Goal: Transaction & Acquisition: Purchase product/service

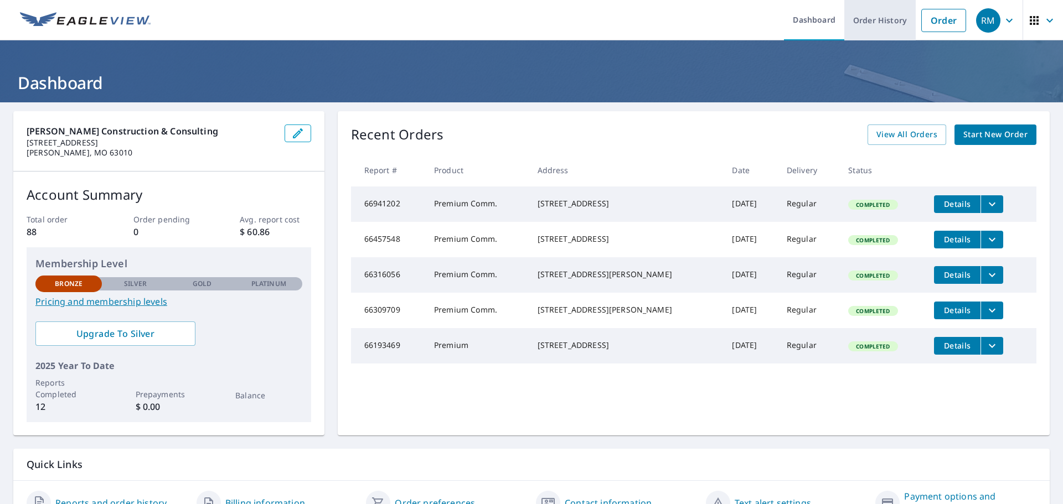
click at [868, 18] on link "Order History" at bounding box center [879, 20] width 71 height 40
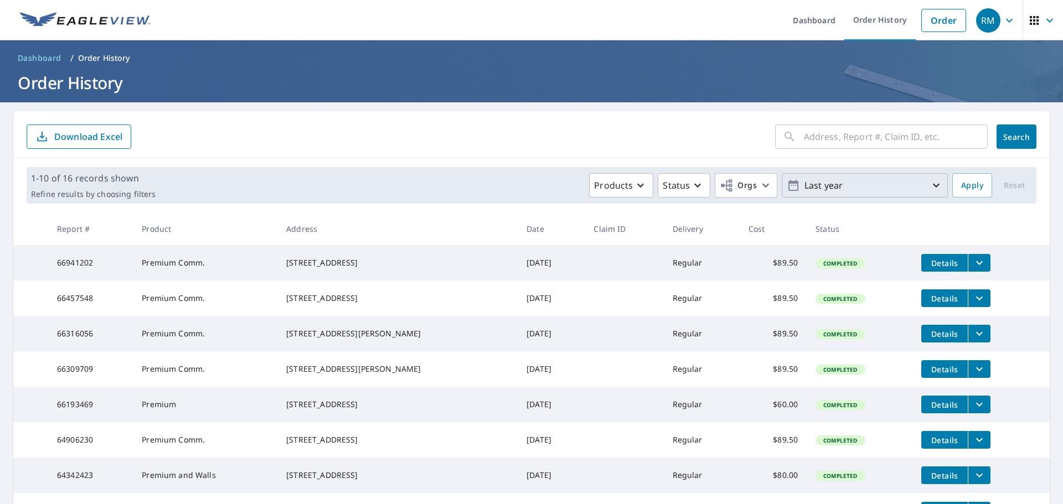
click at [930, 187] on icon "button" at bounding box center [935, 185] width 13 height 13
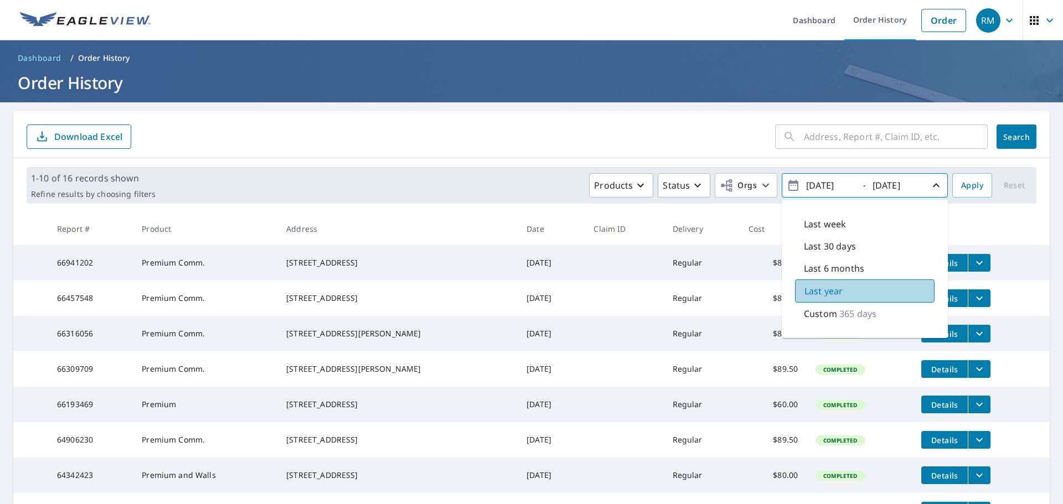
click at [835, 285] on div "Last year" at bounding box center [864, 291] width 139 height 23
click at [825, 310] on p "Custom" at bounding box center [820, 313] width 33 height 13
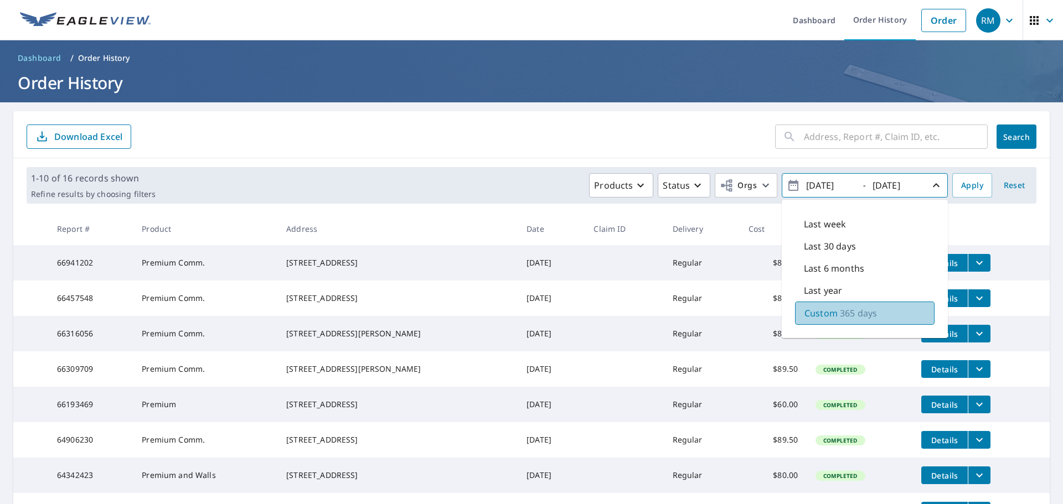
click at [825, 310] on p "Custom" at bounding box center [820, 313] width 33 height 13
click at [961, 184] on span "Apply" at bounding box center [972, 186] width 22 height 14
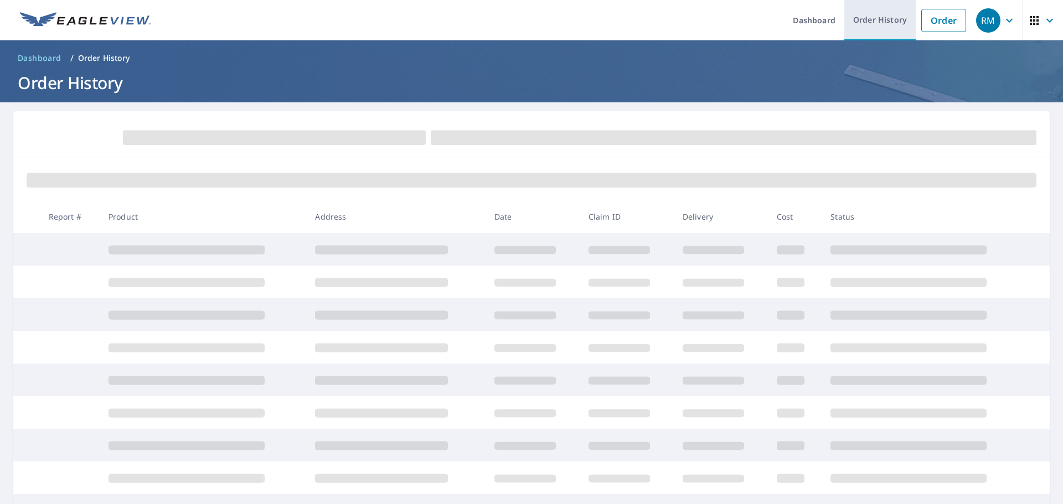
click at [870, 18] on link "Order History" at bounding box center [879, 20] width 71 height 40
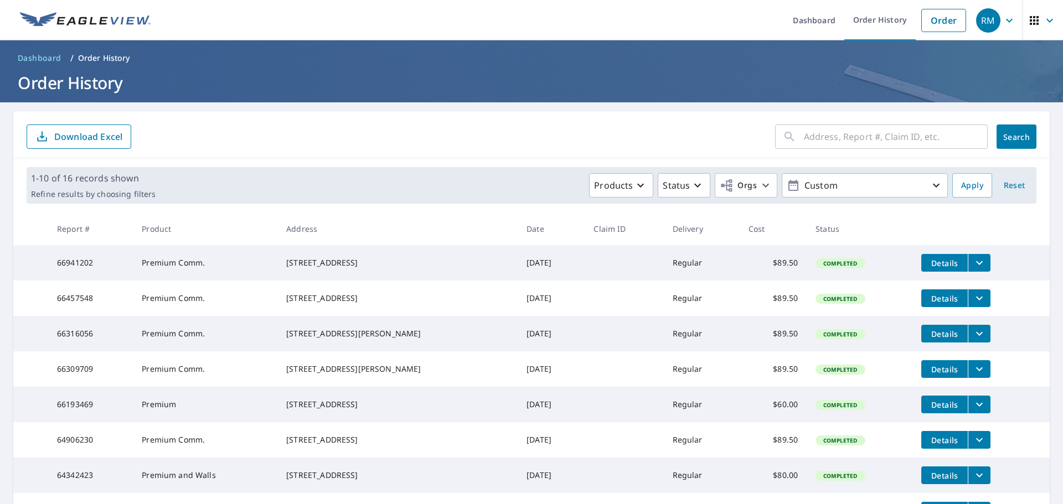
click at [896, 209] on div "1-10 of 16 records shown Refine results by choosing filters Products Status Org…" at bounding box center [531, 185] width 1036 height 54
click at [849, 179] on p "Custom" at bounding box center [865, 185] width 130 height 19
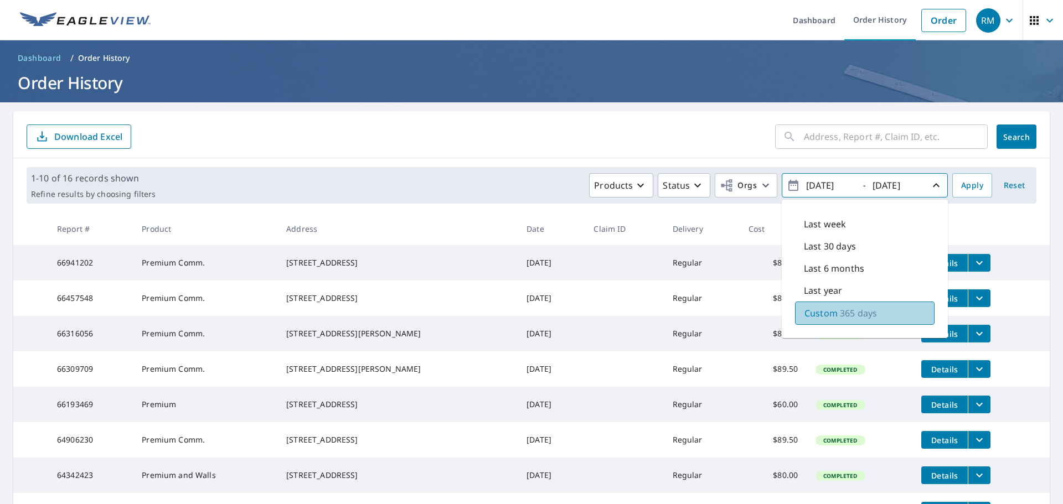
click at [857, 316] on p "365 days" at bounding box center [858, 313] width 37 height 13
click at [787, 180] on icon "button" at bounding box center [793, 185] width 13 height 13
click at [787, 189] on icon "button" at bounding box center [793, 185] width 13 height 13
click at [820, 177] on input "2024/10/08" at bounding box center [830, 186] width 54 height 18
click at [820, 180] on input "2024/10/08" at bounding box center [830, 186] width 54 height 18
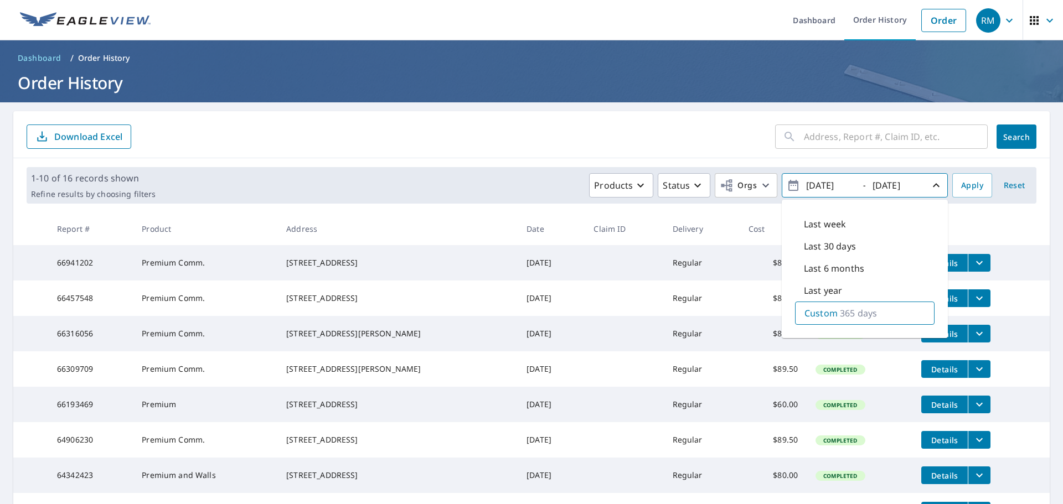
click at [680, 146] on form "​ Search Download Excel" at bounding box center [532, 137] width 1010 height 24
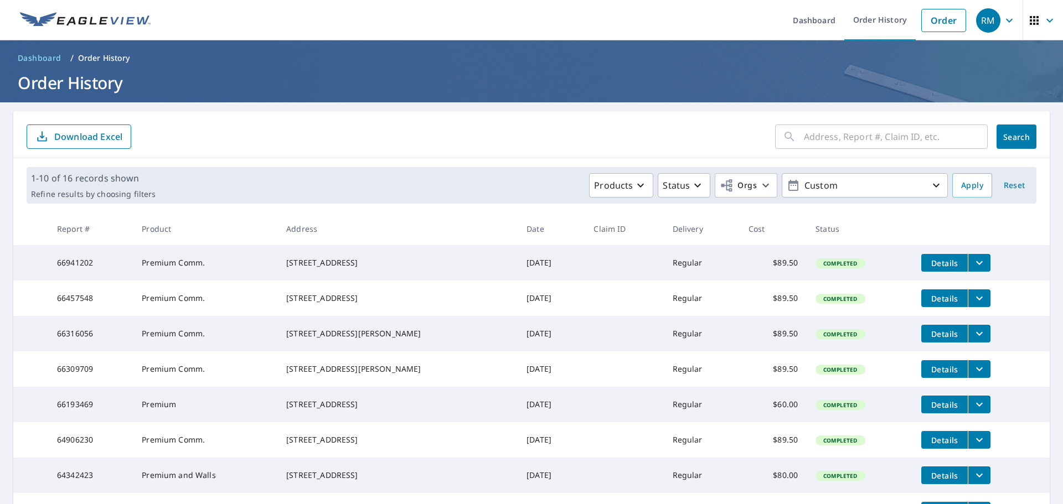
scroll to position [240, 0]
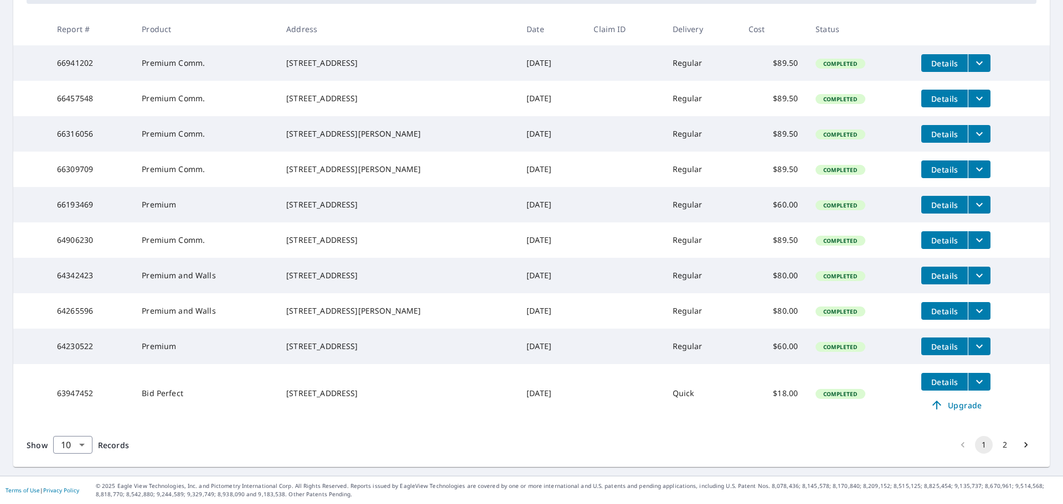
click at [996, 442] on button "2" at bounding box center [1005, 445] width 18 height 18
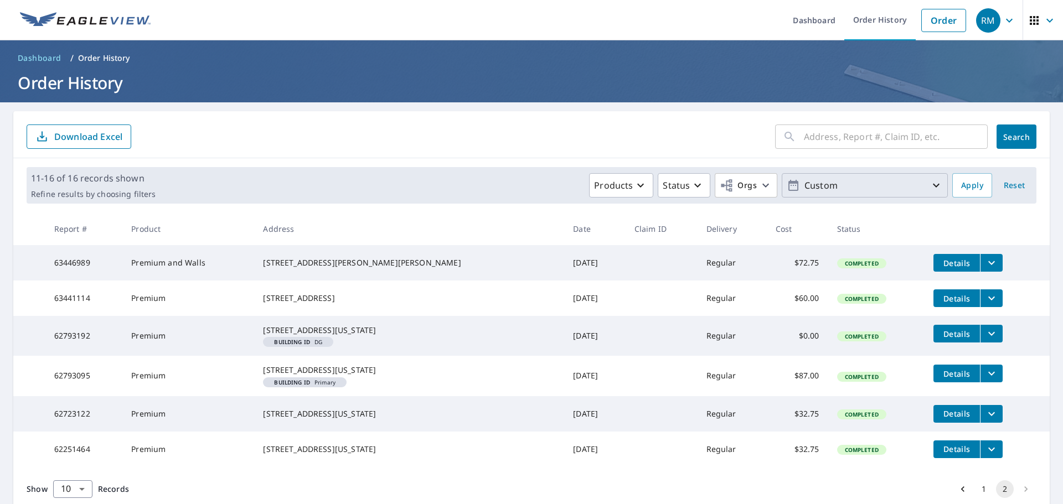
click at [933, 185] on icon "button" at bounding box center [936, 186] width 7 height 4
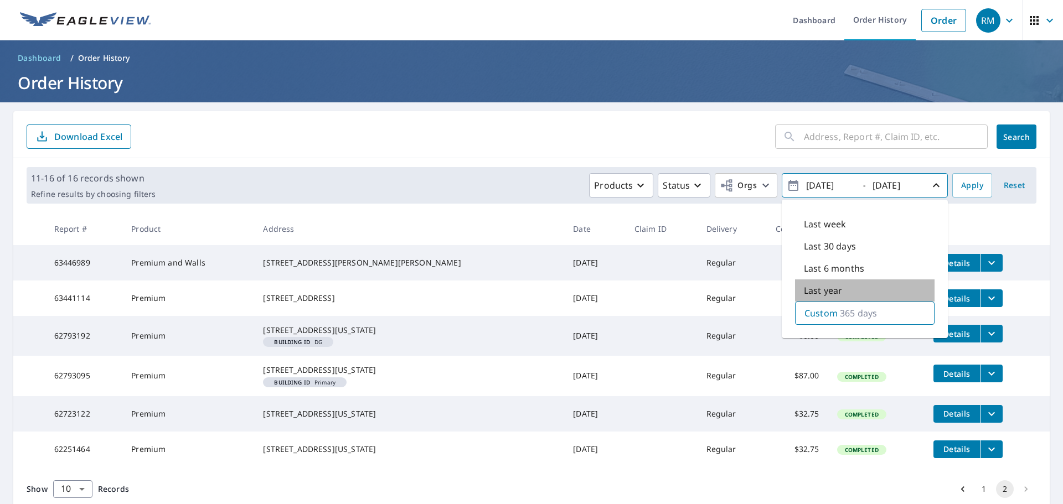
click at [854, 284] on div "Last year" at bounding box center [864, 291] width 139 height 22
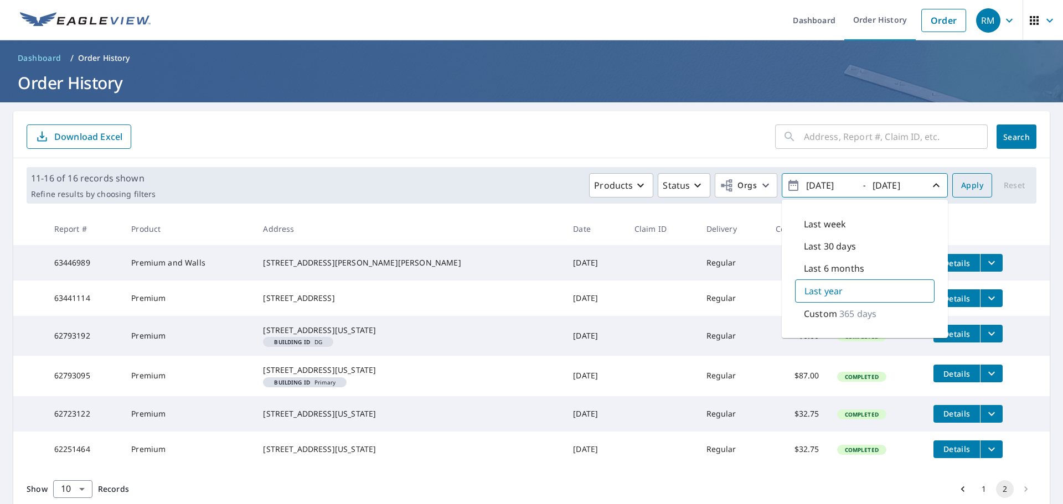
click at [969, 188] on span "Apply" at bounding box center [972, 186] width 22 height 14
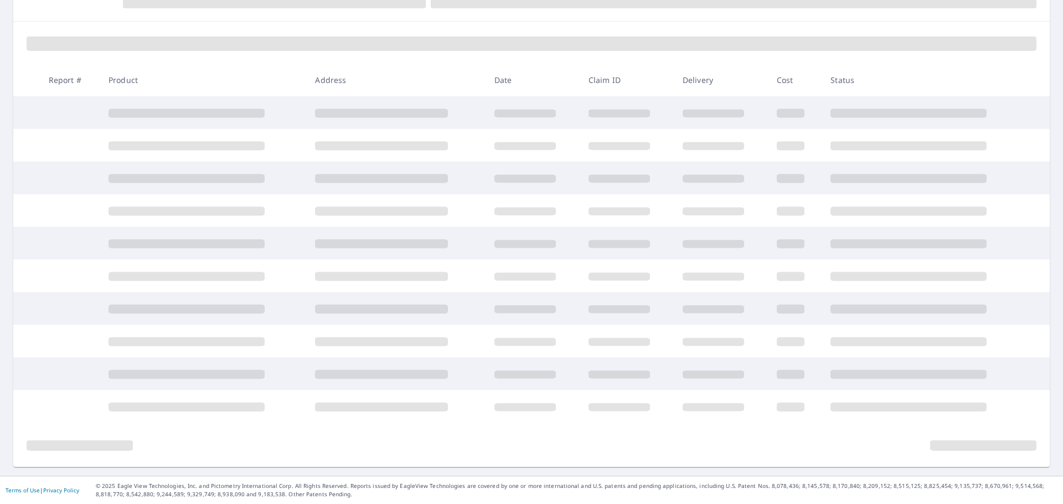
scroll to position [84, 0]
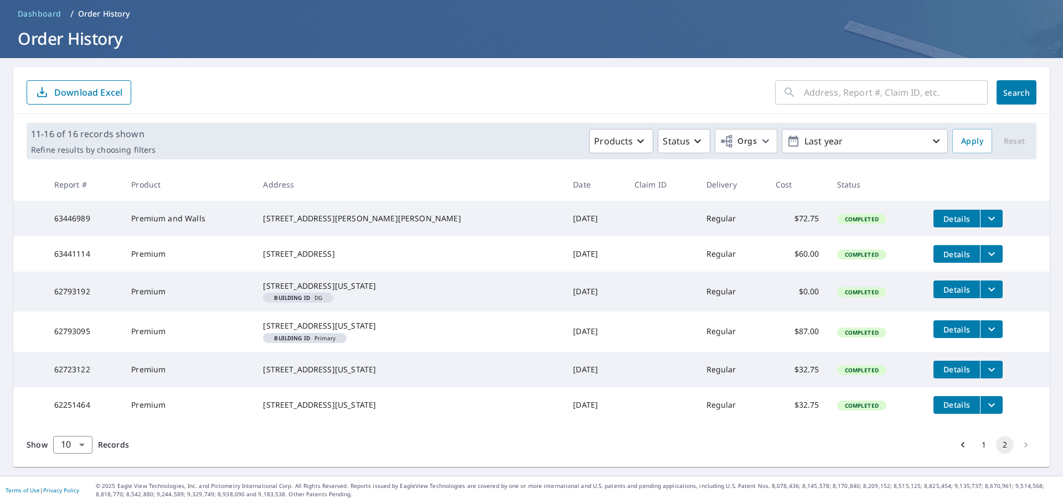
click at [1015, 446] on li "pagination navigation" at bounding box center [1025, 445] width 21 height 18
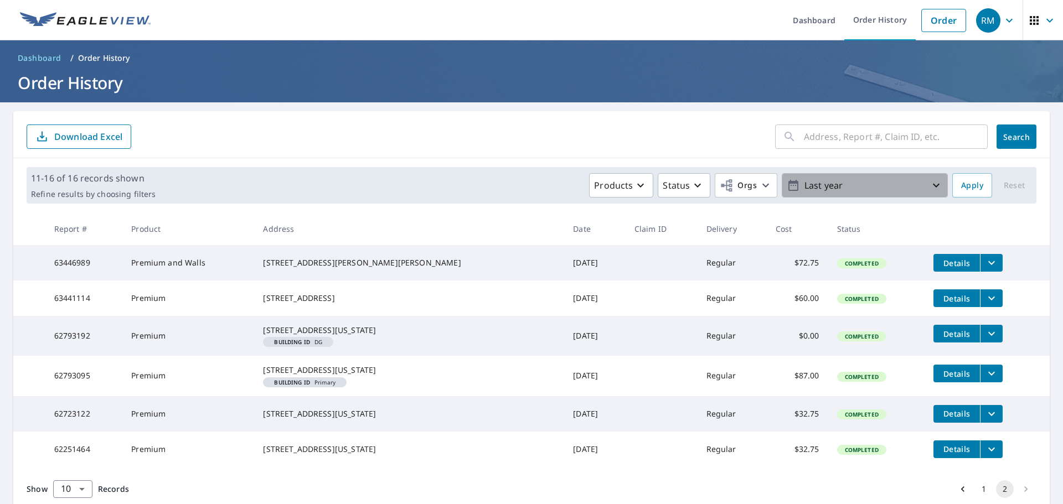
click at [918, 183] on p "Last year" at bounding box center [865, 185] width 130 height 19
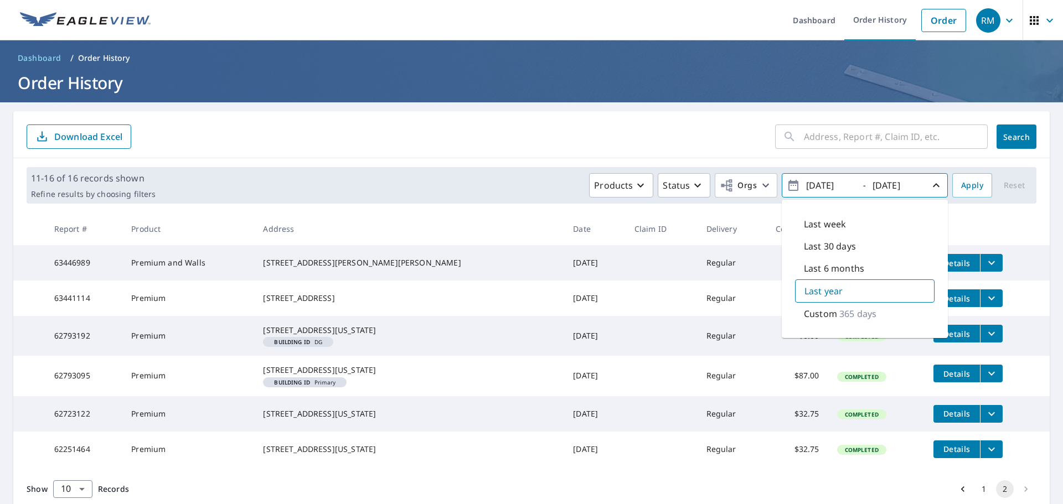
click at [829, 319] on div "Custom 365 days" at bounding box center [864, 314] width 139 height 22
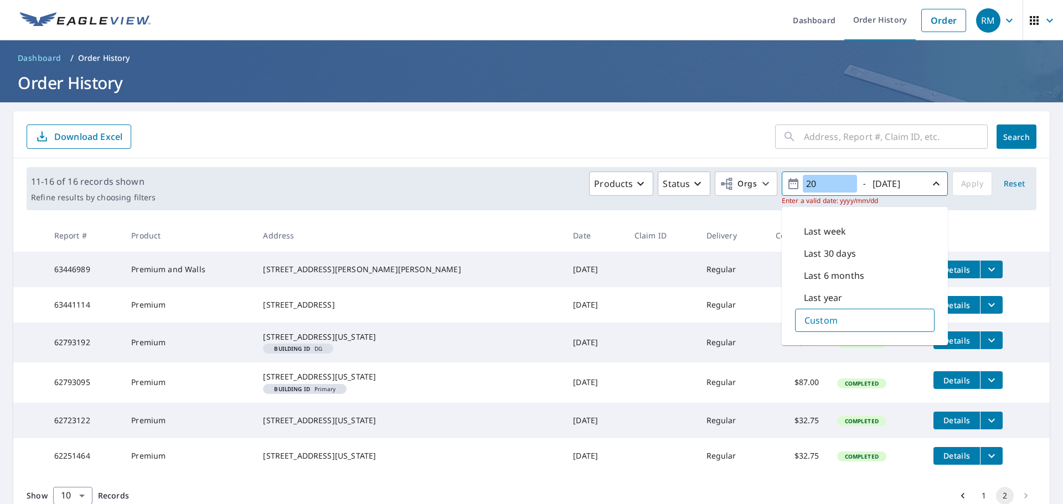
type input "2"
click at [866, 328] on div "Custom 1377 days" at bounding box center [864, 320] width 139 height 23
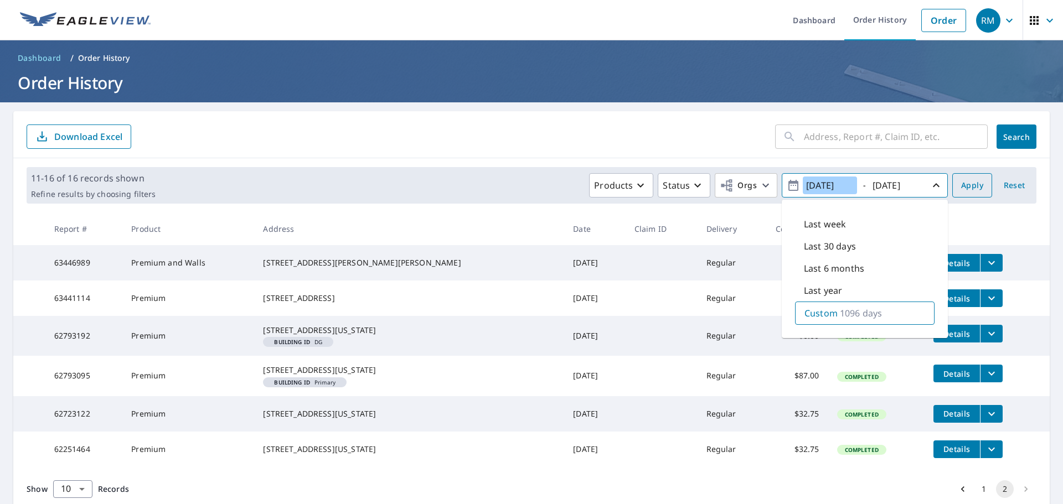
type input "2022/10/08"
click at [961, 184] on span "Apply" at bounding box center [972, 186] width 22 height 14
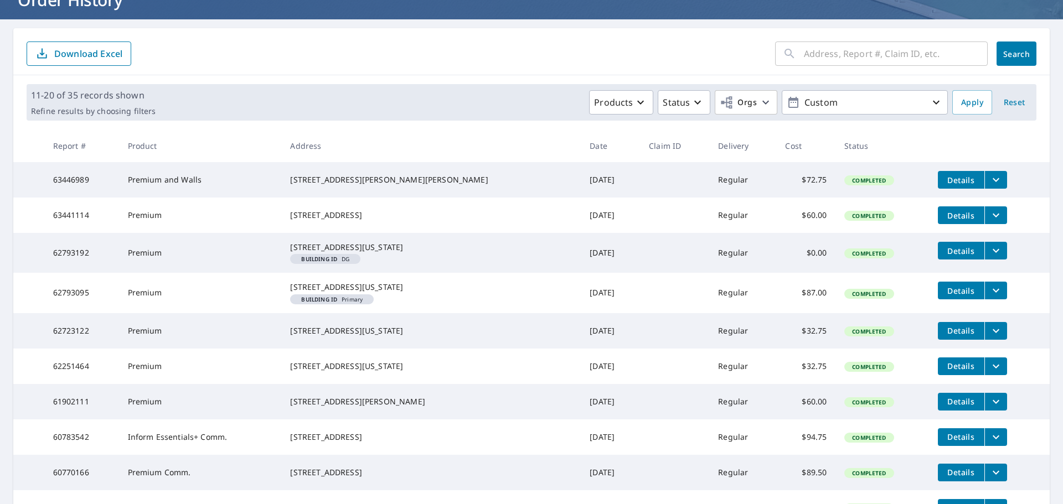
scroll to position [244, 0]
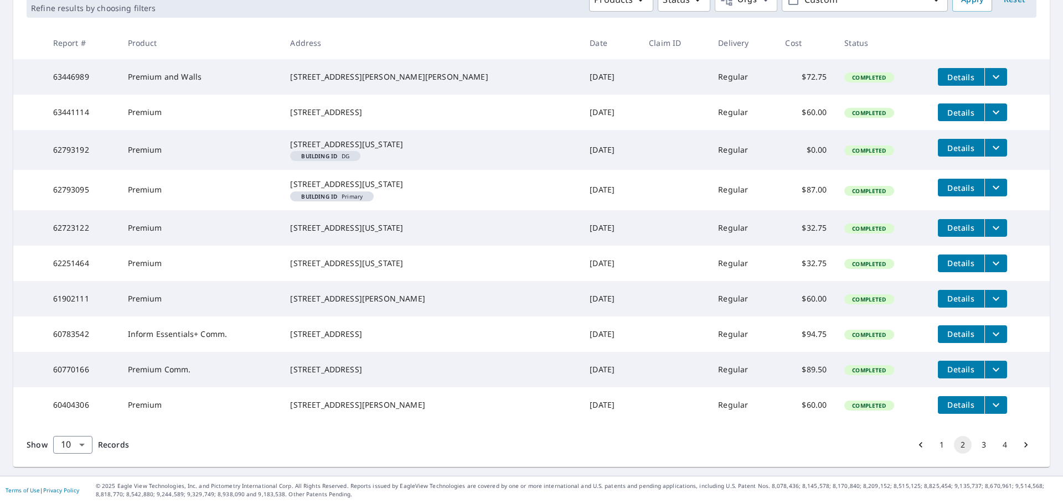
click at [975, 446] on button "3" at bounding box center [984, 445] width 18 height 18
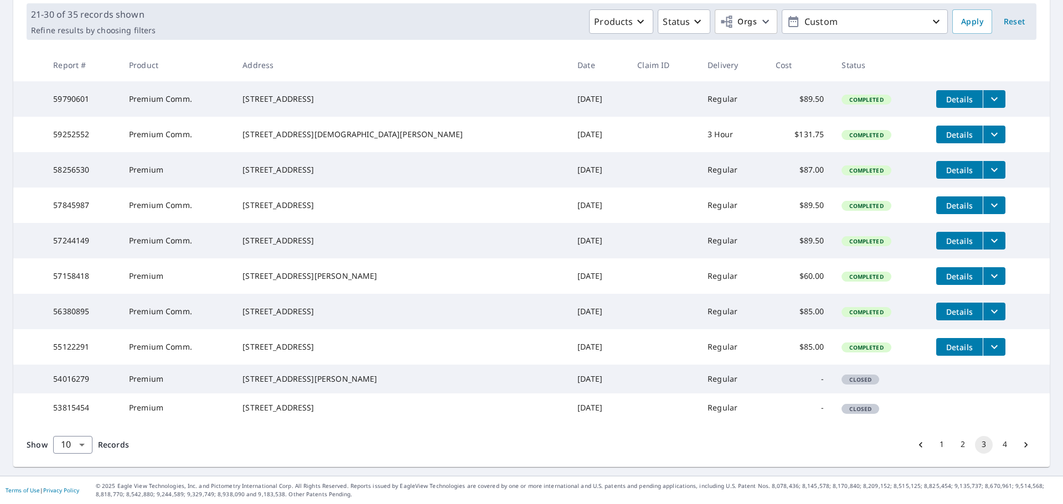
scroll to position [221, 0]
click at [997, 445] on button "4" at bounding box center [1005, 445] width 18 height 18
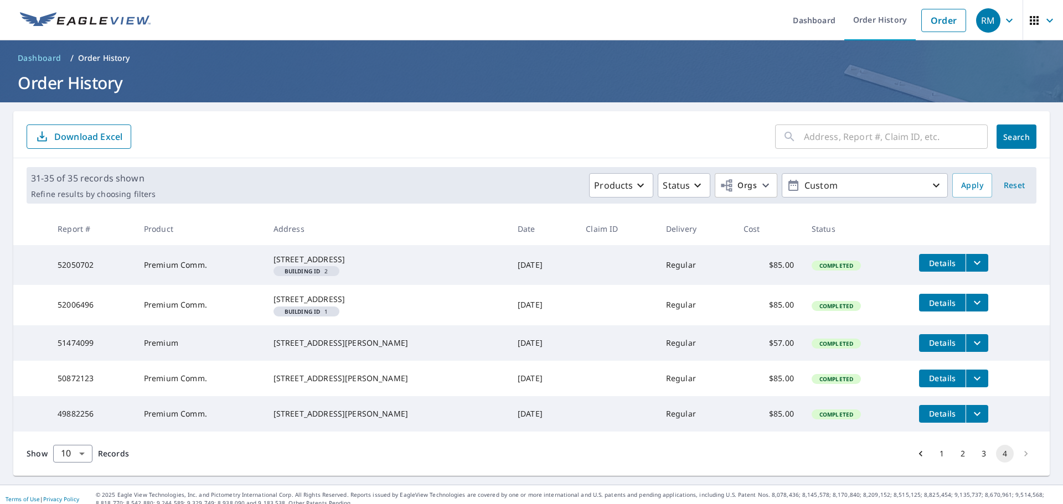
scroll to position [44, 0]
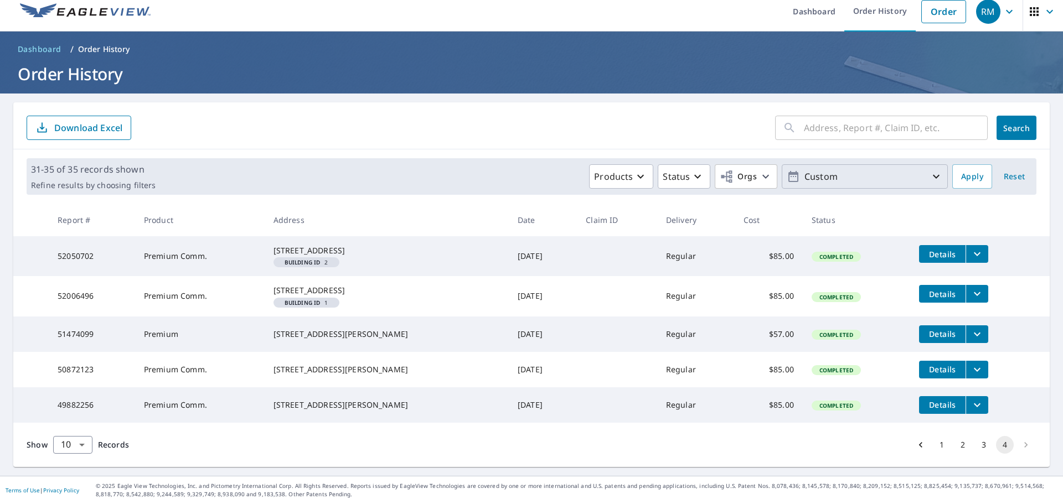
click at [886, 167] on p "Custom" at bounding box center [865, 176] width 130 height 19
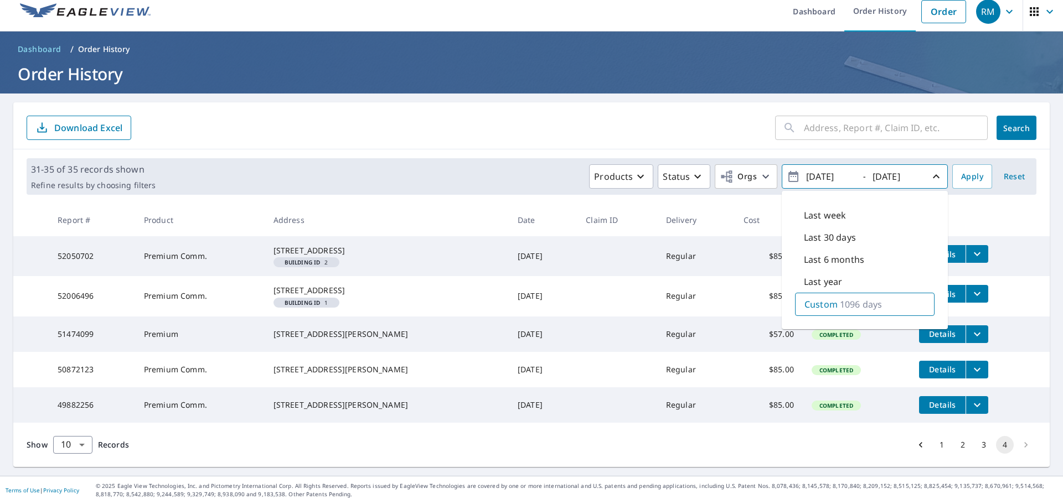
click at [816, 168] on input "2022/10/08" at bounding box center [830, 177] width 54 height 18
type input "2020/10/08"
click at [961, 170] on span "Apply" at bounding box center [972, 177] width 22 height 14
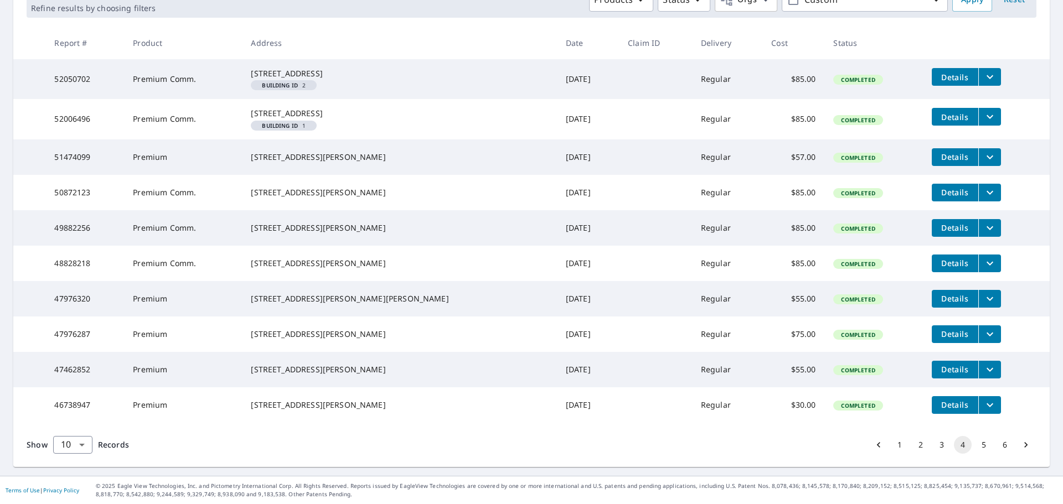
scroll to position [244, 0]
click at [975, 446] on button "5" at bounding box center [984, 445] width 18 height 18
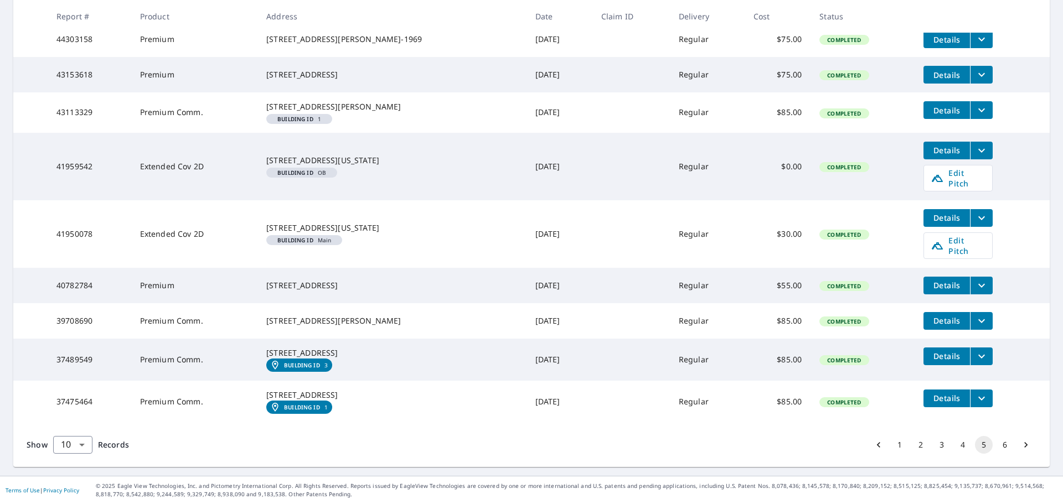
scroll to position [310, 0]
click at [996, 447] on button "6" at bounding box center [1005, 445] width 18 height 18
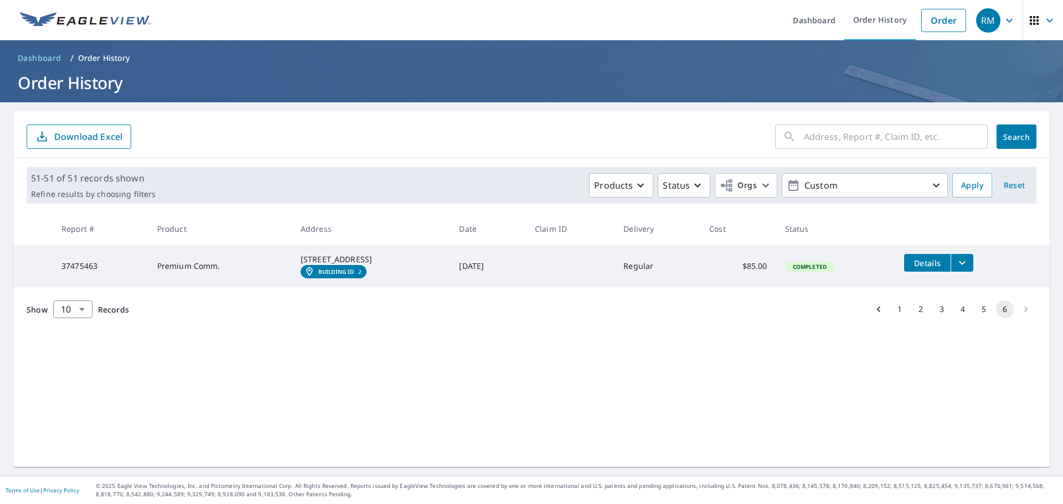
click at [975, 318] on button "5" at bounding box center [984, 310] width 18 height 18
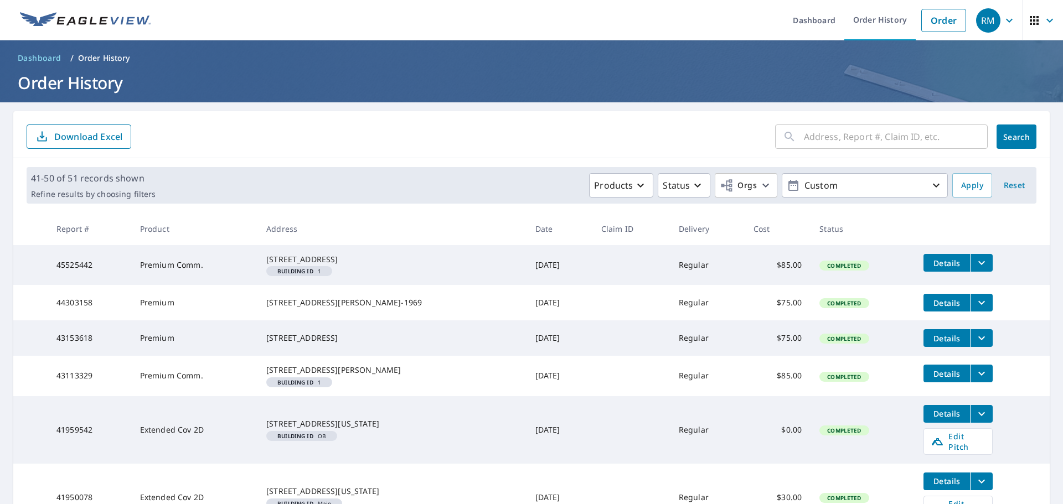
click at [868, 138] on input "text" at bounding box center [896, 136] width 184 height 31
type input "washington"
click button "Search" at bounding box center [1016, 137] width 40 height 24
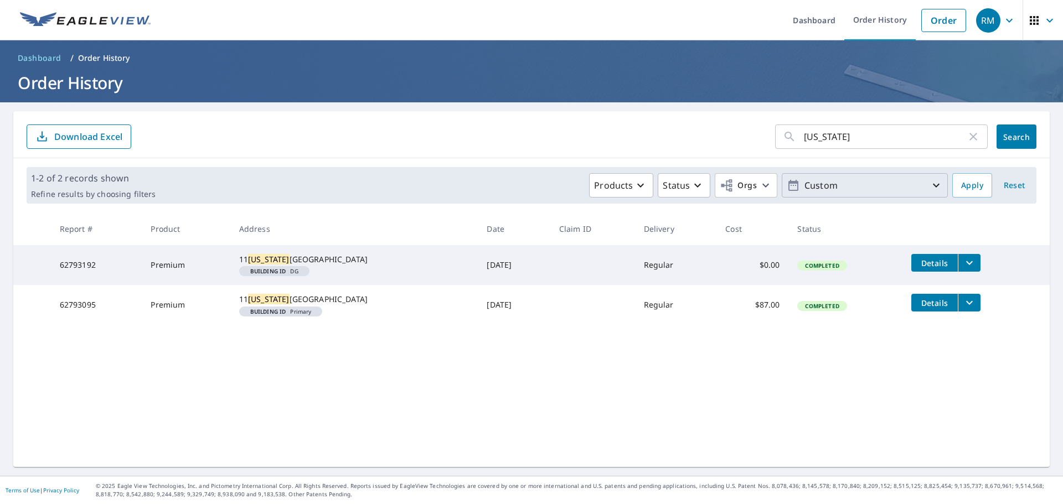
click at [933, 186] on icon "button" at bounding box center [936, 186] width 7 height 4
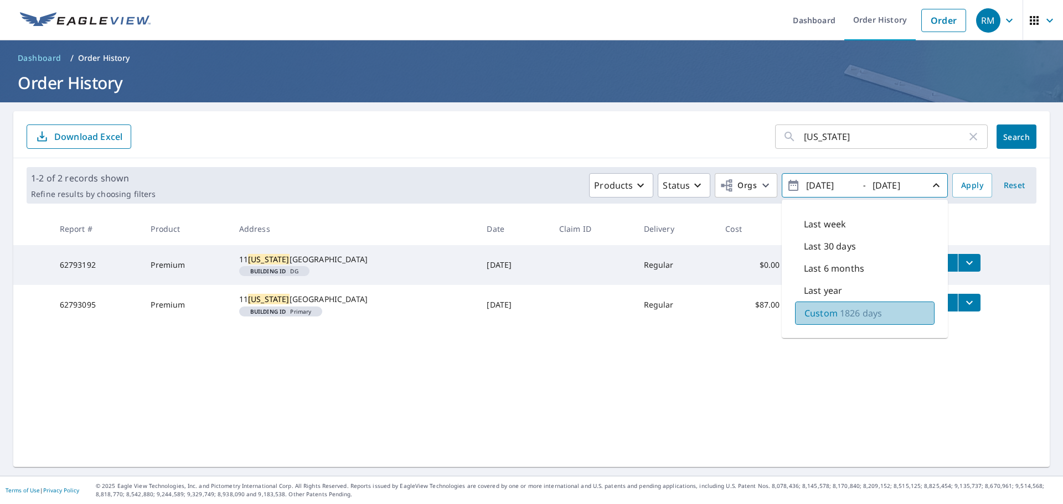
click at [844, 314] on p "1826 days" at bounding box center [861, 313] width 42 height 13
click at [436, 132] on form "washington ​ Search Download Excel" at bounding box center [532, 137] width 1010 height 24
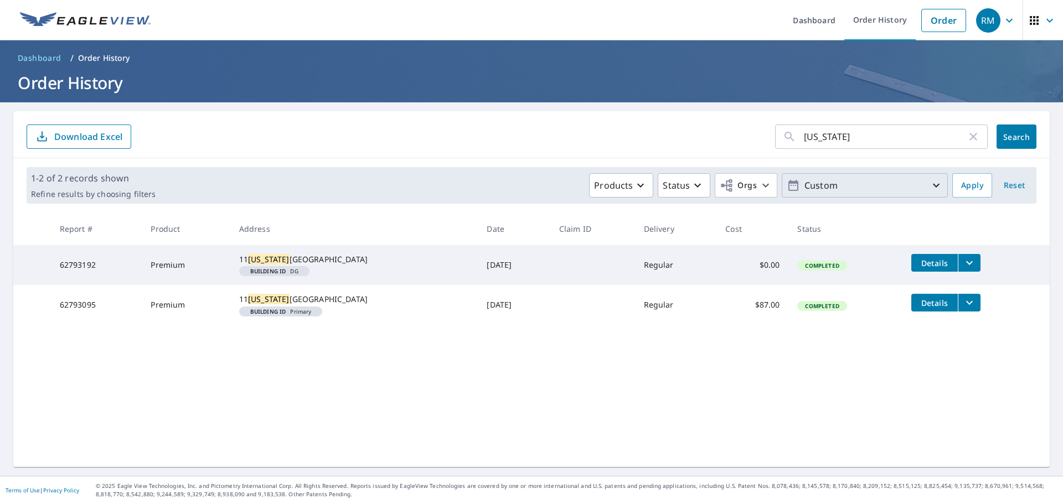
click at [969, 138] on icon "button" at bounding box center [973, 137] width 8 height 8
click at [962, 181] on span "Apply" at bounding box center [972, 186] width 22 height 14
click at [893, 133] on input "text" at bounding box center [896, 136] width 184 height 31
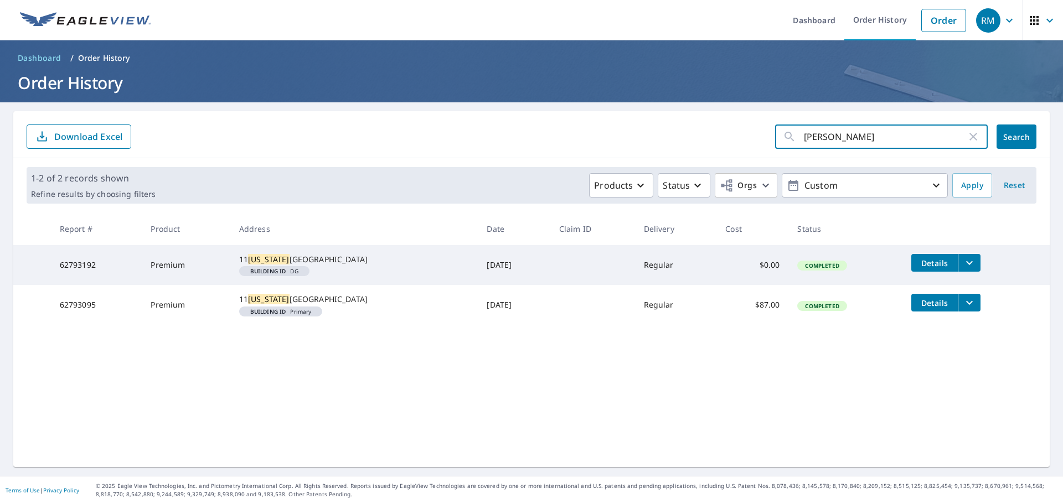
type input "lucas"
click button "Search" at bounding box center [1016, 137] width 40 height 24
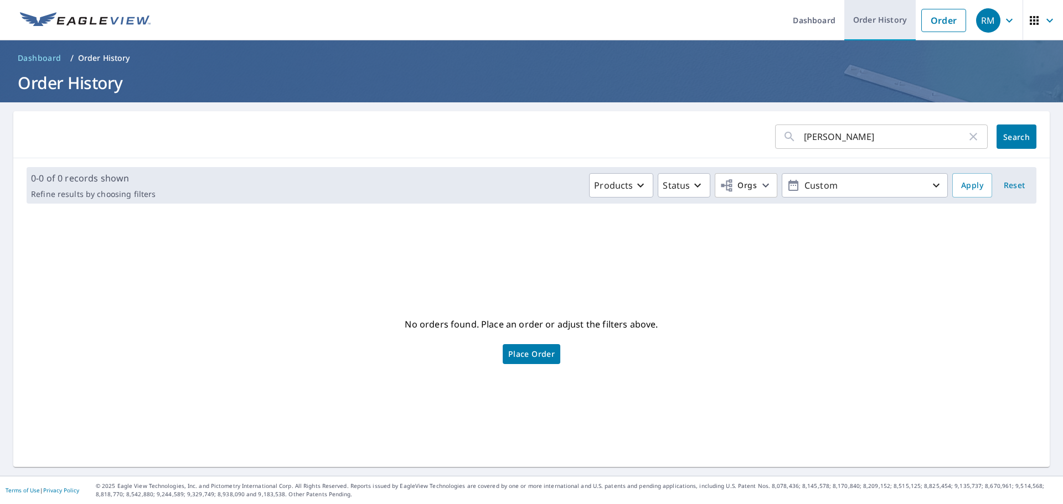
click at [877, 16] on link "Order History" at bounding box center [879, 20] width 71 height 40
click at [1004, 186] on span "Reset" at bounding box center [1014, 186] width 27 height 14
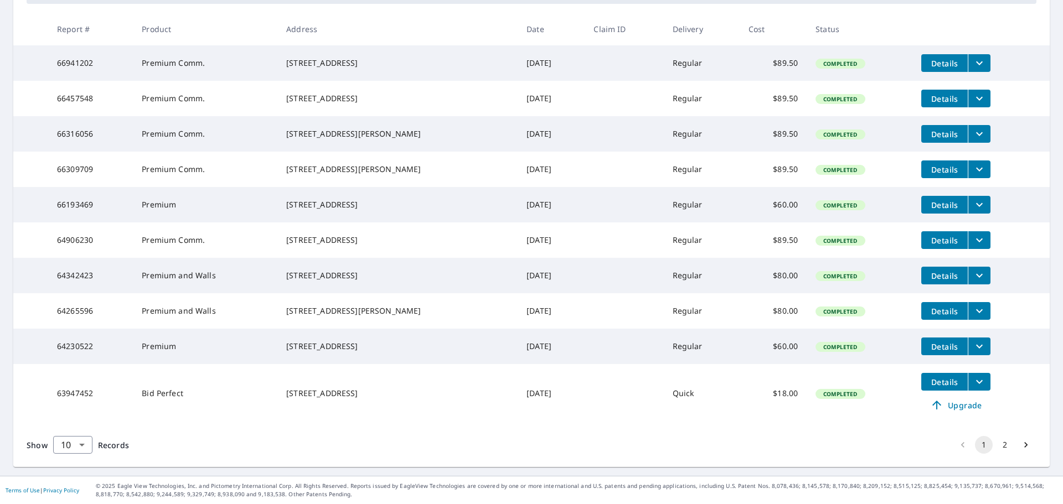
scroll to position [240, 0]
click at [996, 443] on button "2" at bounding box center [1005, 445] width 18 height 18
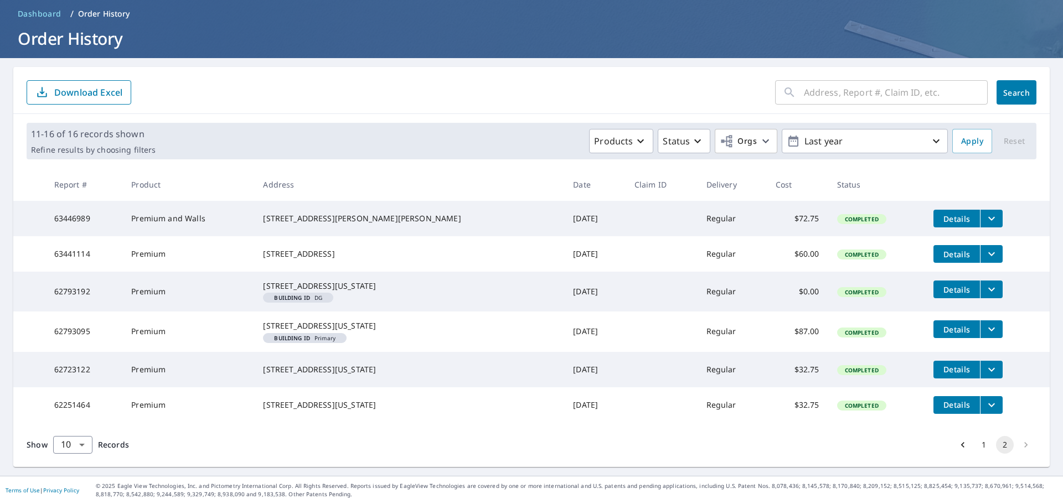
scroll to position [84, 0]
click at [930, 135] on icon "button" at bounding box center [935, 141] width 13 height 13
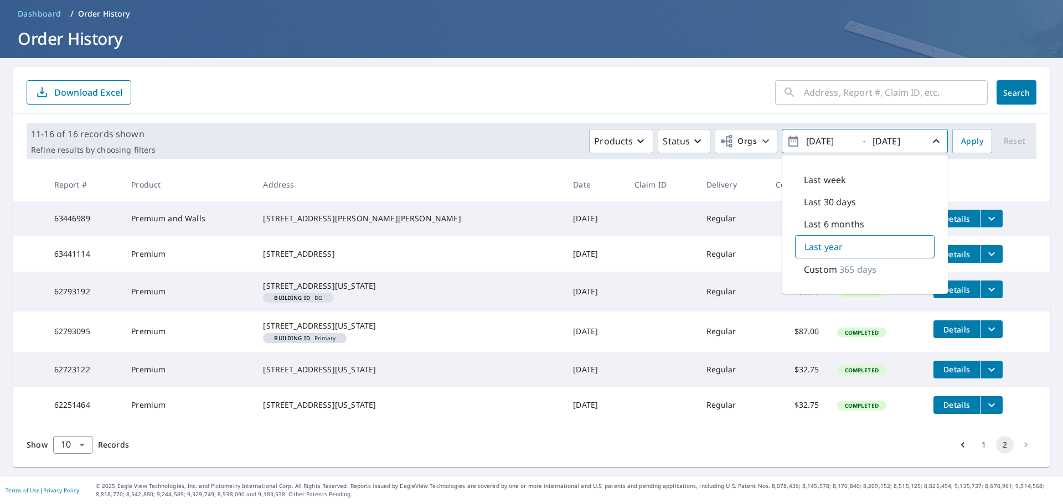
click at [839, 263] on p "365 days" at bounding box center [857, 269] width 37 height 13
click at [820, 132] on input "2024/10/08" at bounding box center [830, 141] width 54 height 18
type input "2022/10/08"
click at [966, 135] on span "Apply" at bounding box center [972, 142] width 22 height 14
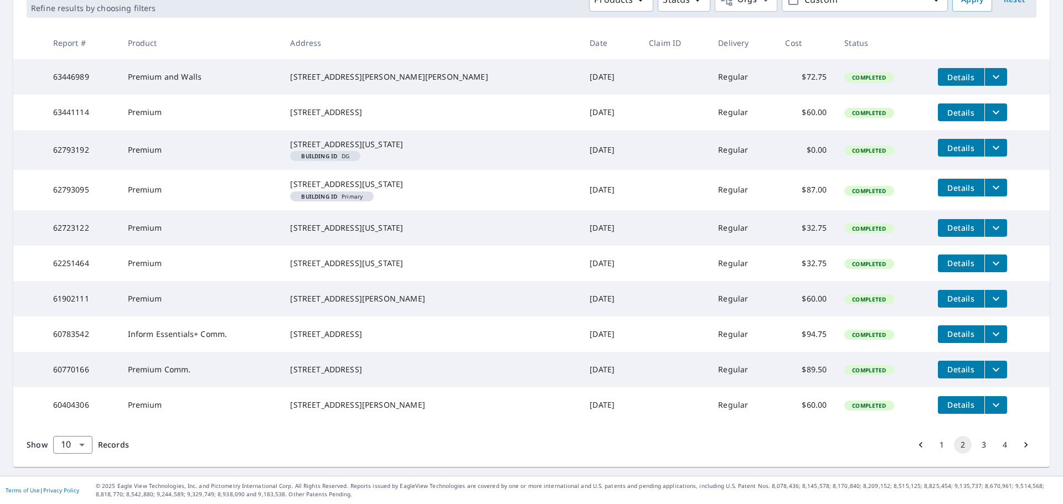
scroll to position [244, 0]
click at [975, 443] on button "3" at bounding box center [984, 445] width 18 height 18
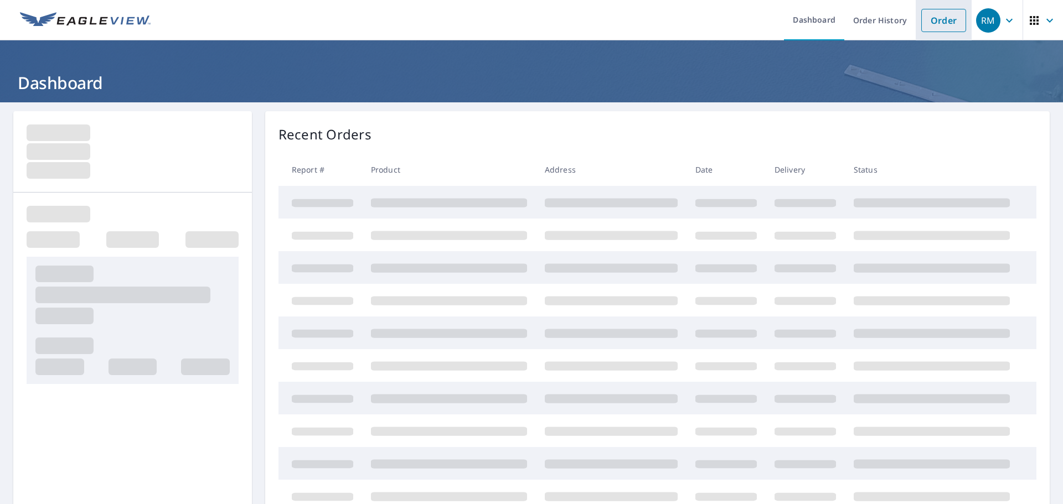
click at [929, 24] on link "Order" at bounding box center [943, 20] width 45 height 23
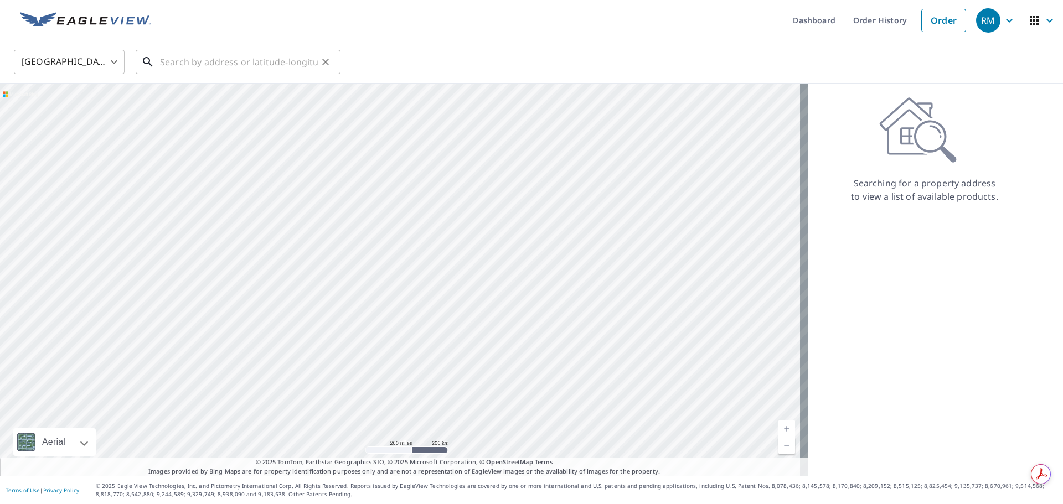
click at [212, 56] on input "text" at bounding box center [239, 61] width 158 height 31
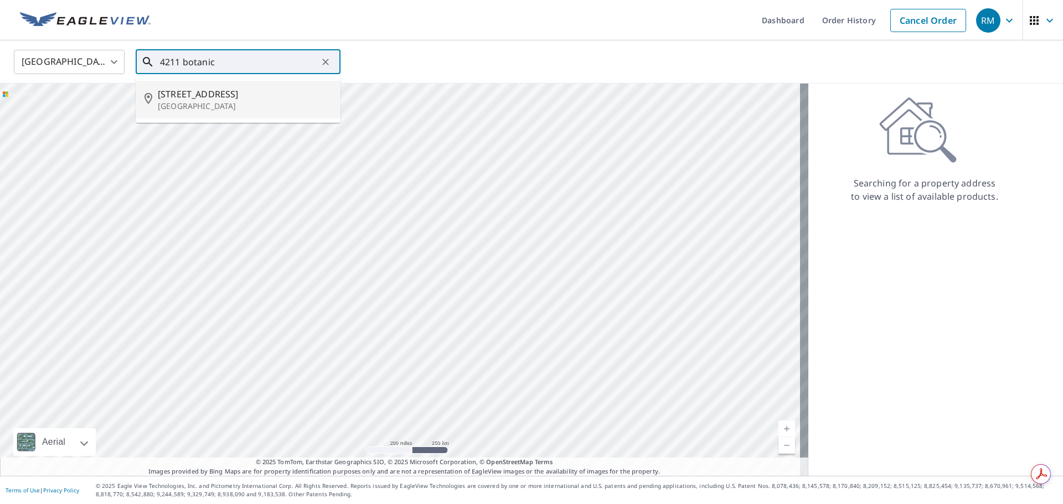
click at [210, 91] on span "[STREET_ADDRESS]" at bounding box center [245, 93] width 174 height 13
type input "[STREET_ADDRESS]"
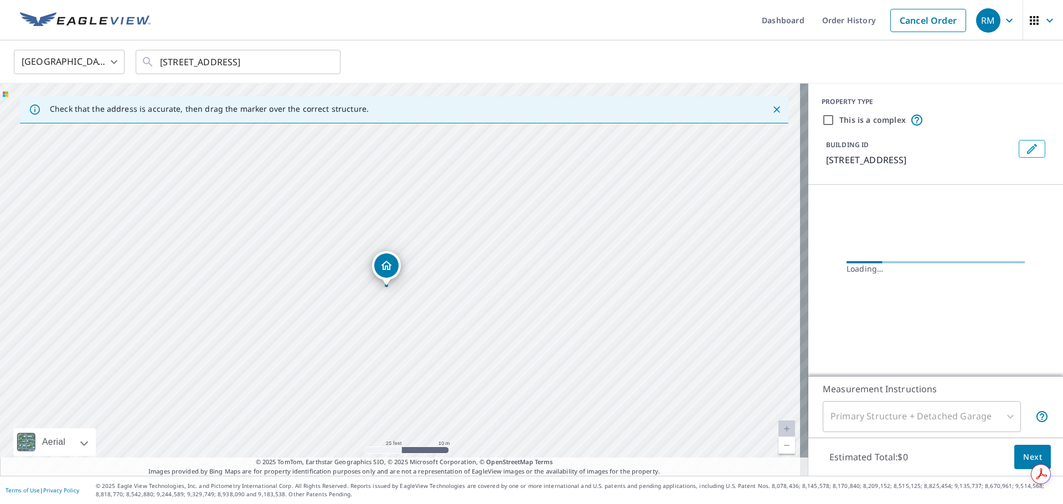
click at [407, 292] on div "[STREET_ADDRESS]" at bounding box center [404, 280] width 808 height 392
click at [1003, 418] on div "Primary Structure + Detached Garage" at bounding box center [922, 416] width 198 height 31
click at [985, 418] on div "Primary Structure + Detached Garage" at bounding box center [922, 416] width 198 height 31
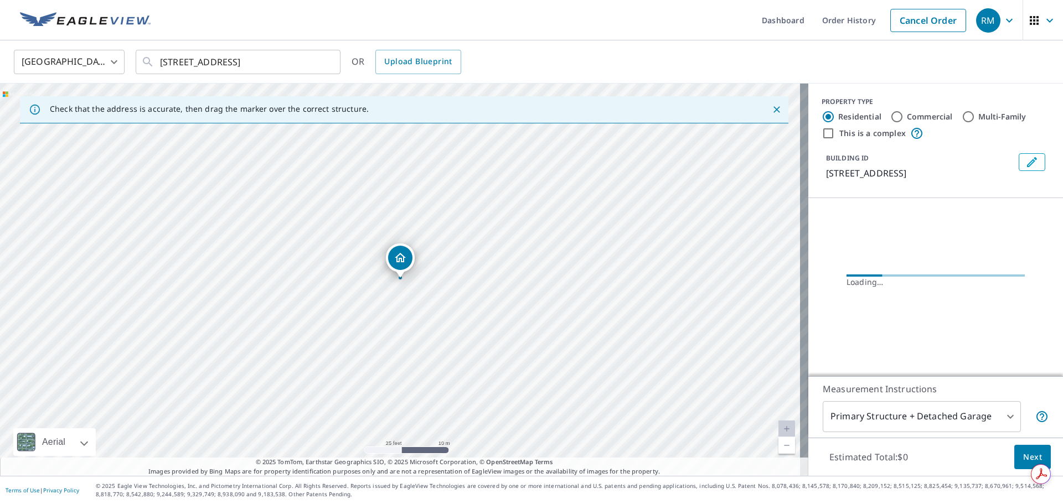
click at [960, 420] on body "RM RM Dashboard Order History Cancel Order RM [GEOGRAPHIC_DATA] [GEOGRAPHIC_DAT…" at bounding box center [531, 252] width 1063 height 504
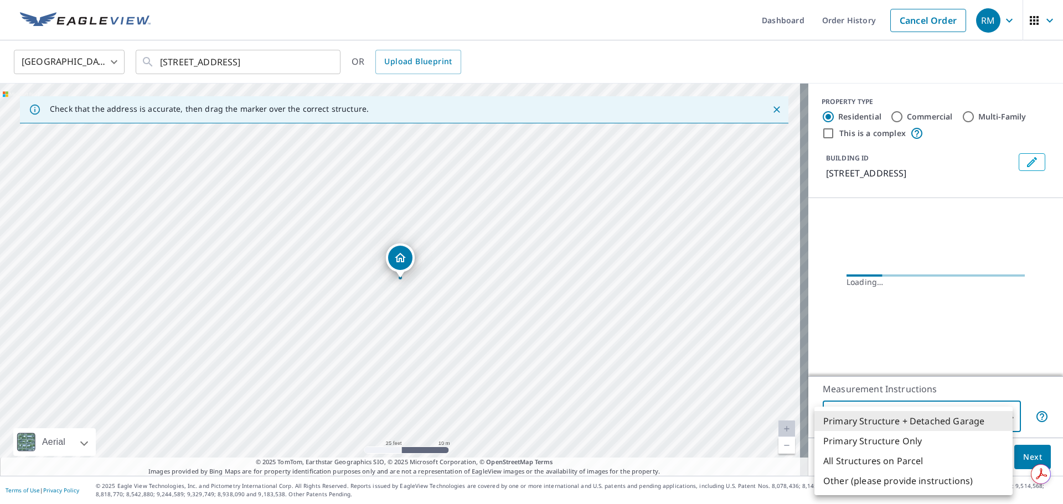
click at [920, 436] on li "Primary Structure Only" at bounding box center [913, 441] width 198 height 20
type input "2"
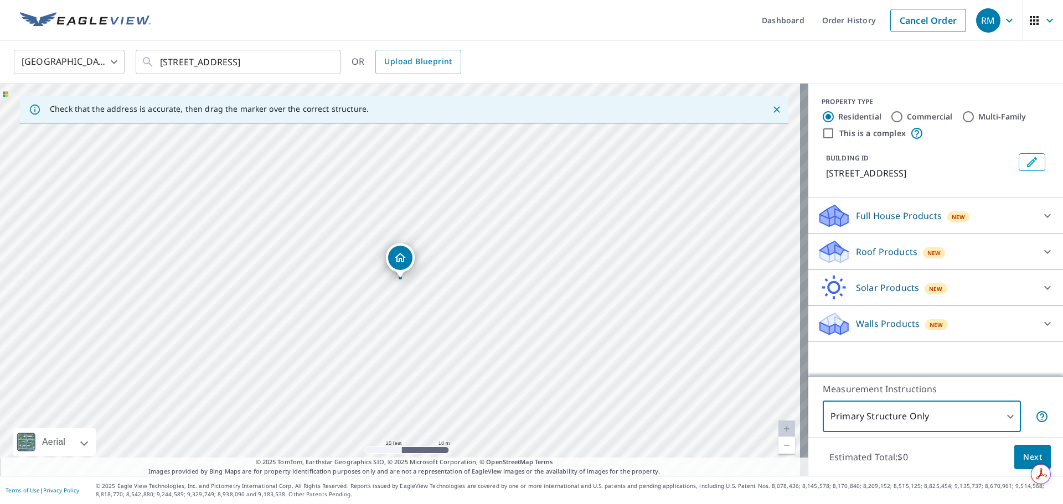
click at [960, 252] on div "Roof Products New" at bounding box center [925, 252] width 217 height 26
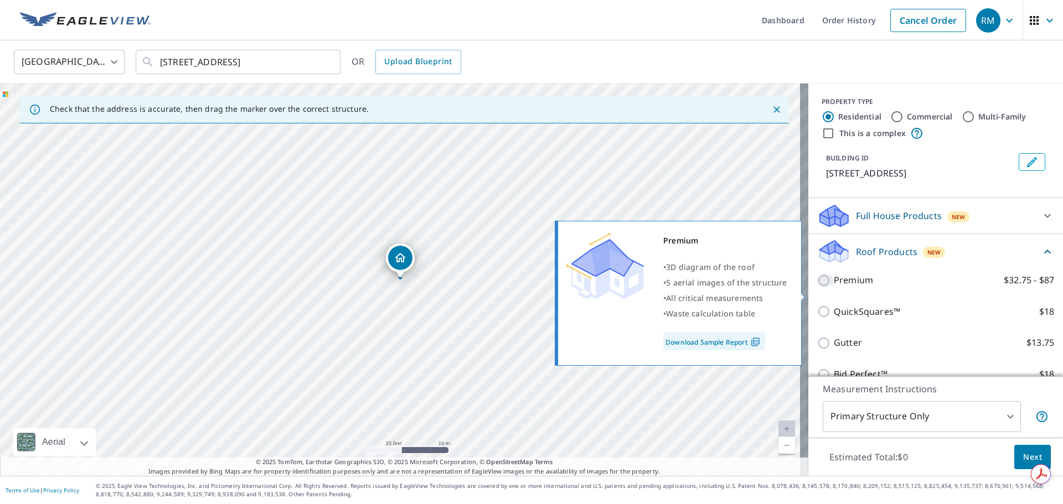
click at [817, 287] on input "Premium $32.75 - $87" at bounding box center [825, 280] width 17 height 13
checkbox input "true"
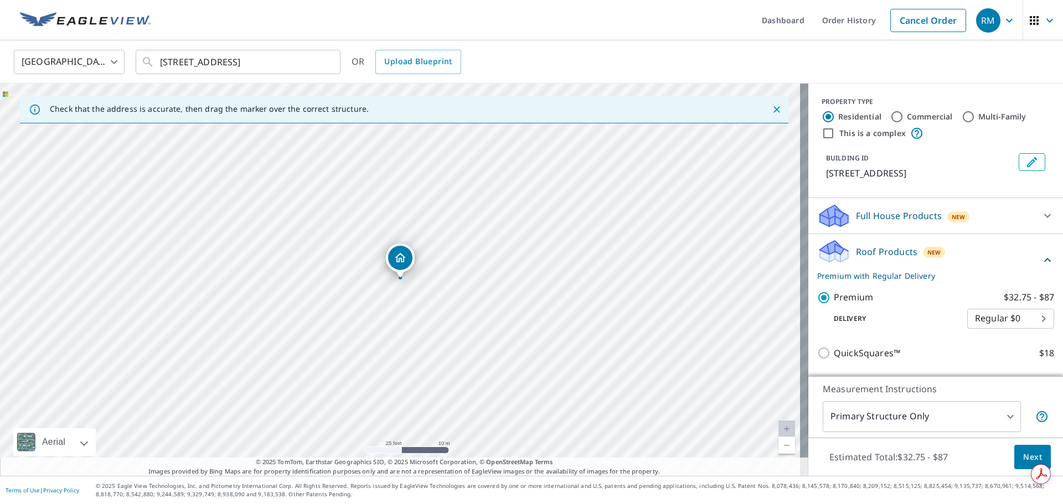
click at [1023, 454] on span "Next" at bounding box center [1032, 458] width 19 height 14
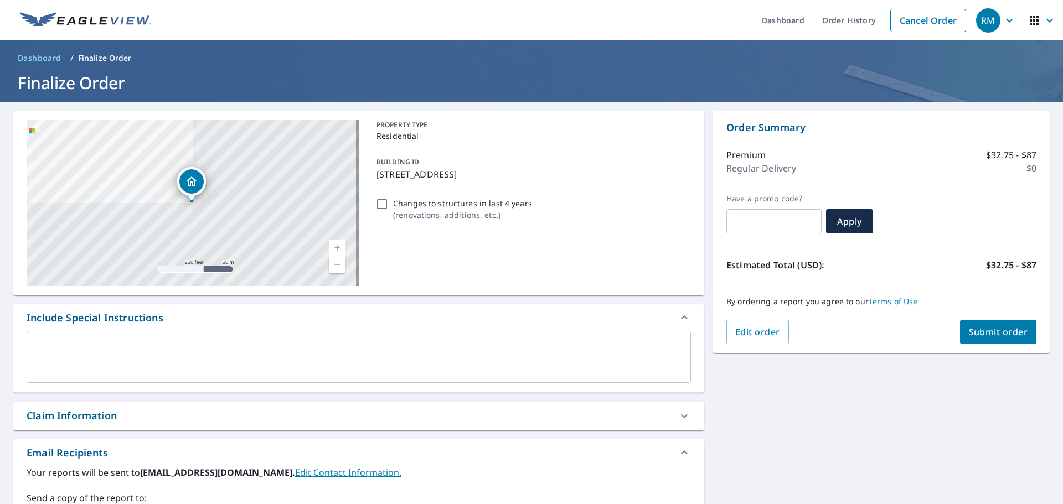
click at [984, 334] on span "Submit order" at bounding box center [998, 332] width 59 height 12
checkbox input "true"
